Goal: Check status

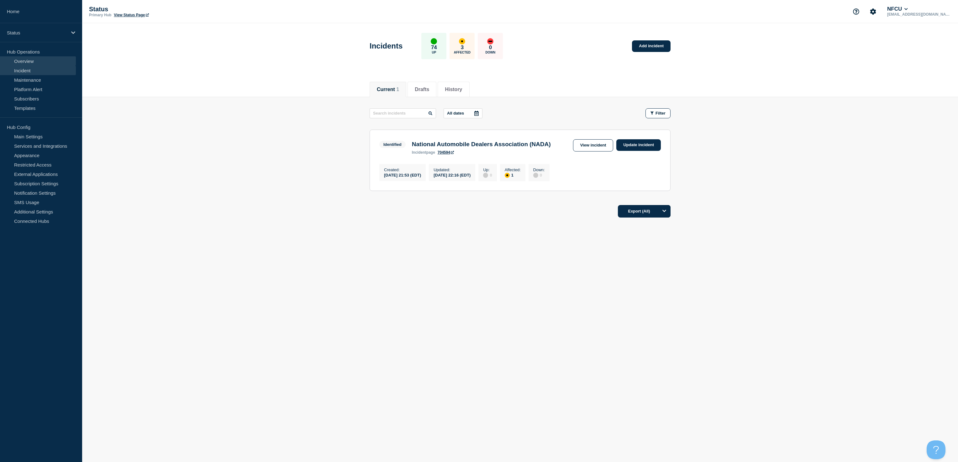
click at [35, 62] on link "Overview" at bounding box center [38, 60] width 76 height 9
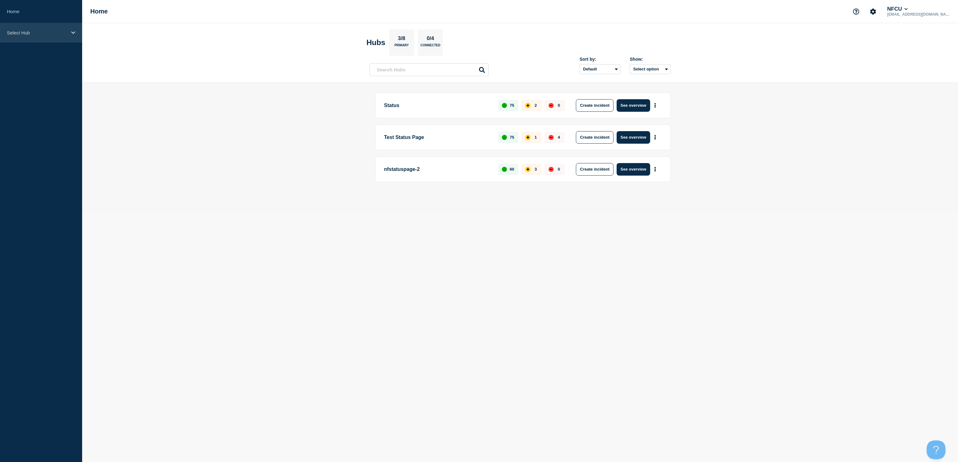
click at [44, 34] on p "Select Hub" at bounding box center [37, 32] width 60 height 5
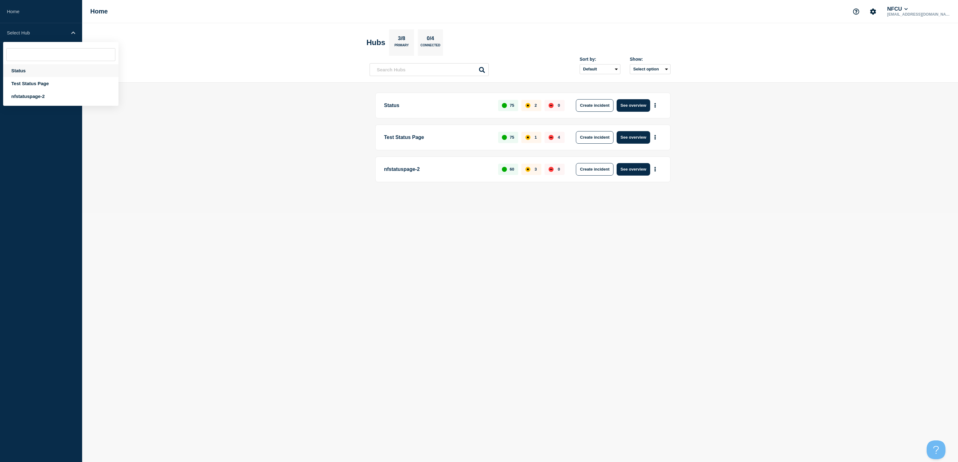
click at [20, 70] on div "Status" at bounding box center [60, 70] width 115 height 13
